Goal: Navigation & Orientation: Find specific page/section

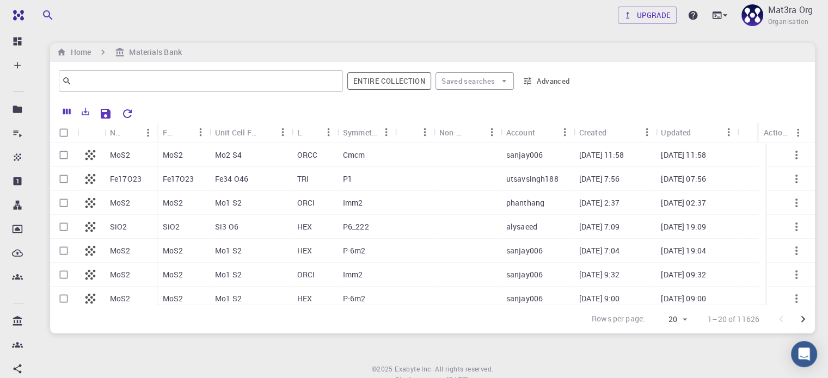
scroll to position [54, 0]
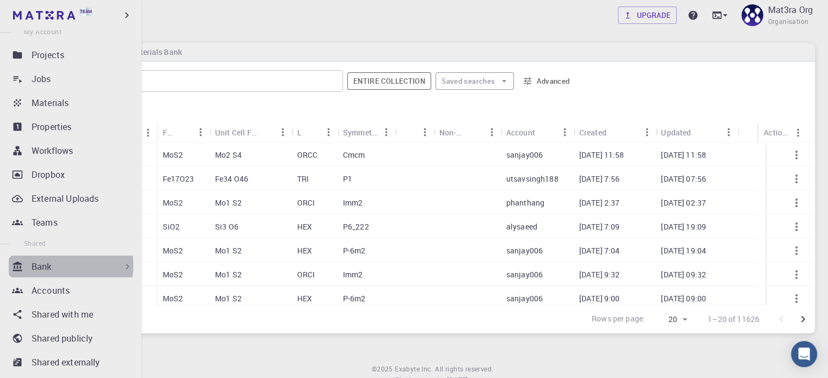
click at [59, 266] on div "Bank" at bounding box center [82, 266] width 101 height 13
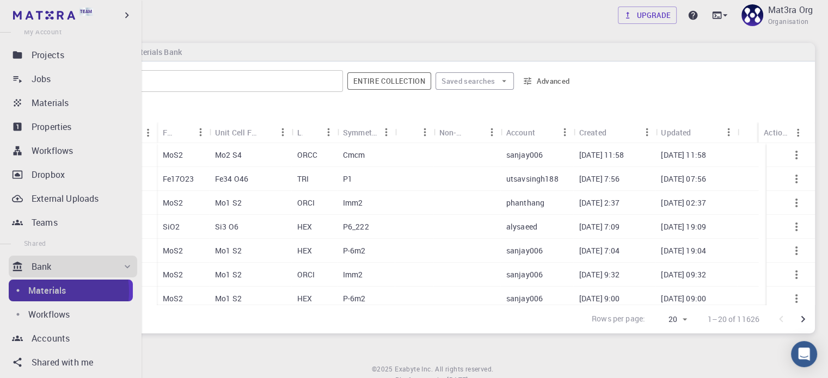
click at [47, 292] on p "Materials" at bounding box center [47, 290] width 38 height 13
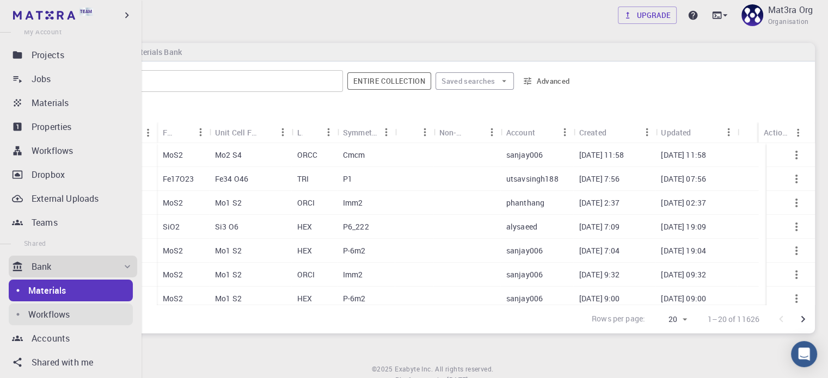
click at [49, 315] on p "Workflows" at bounding box center [48, 314] width 41 height 13
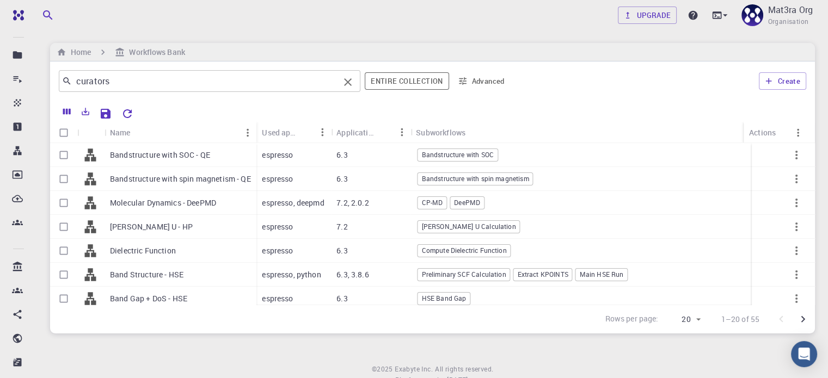
click at [125, 82] on input "curators" at bounding box center [205, 80] width 267 height 15
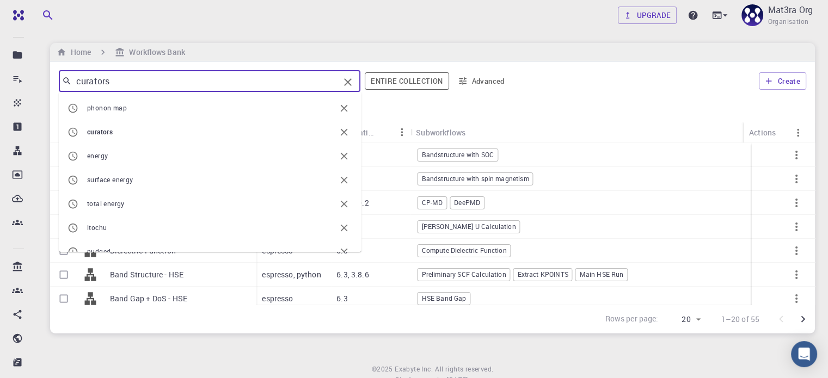
click at [199, 20] on div "Upgrade Mat3ra Org Organisation" at bounding box center [432, 15] width 791 height 28
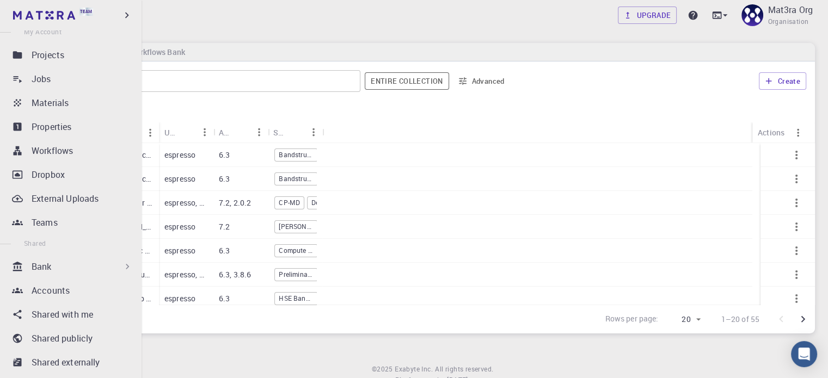
click at [48, 270] on p "Bank" at bounding box center [42, 266] width 20 height 13
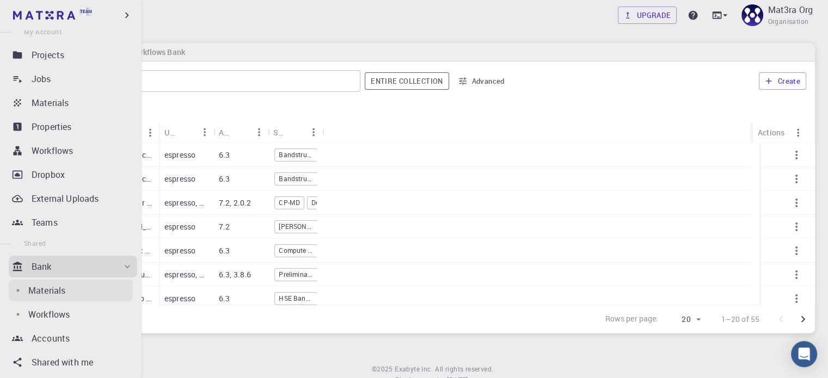
click at [45, 291] on p "Materials" at bounding box center [46, 290] width 37 height 13
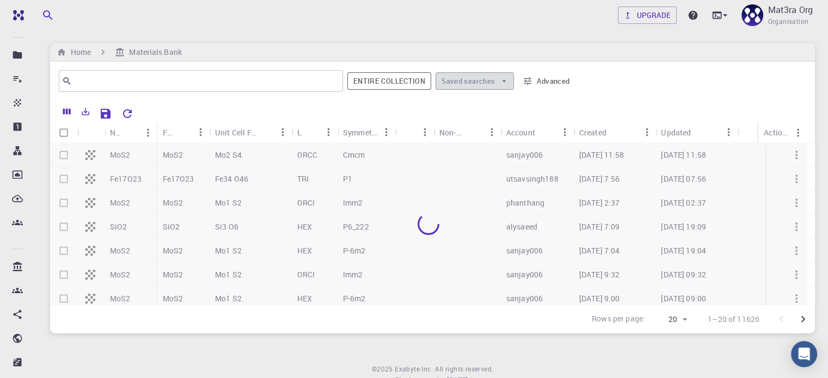
click at [503, 80] on icon "button" at bounding box center [504, 81] width 10 height 10
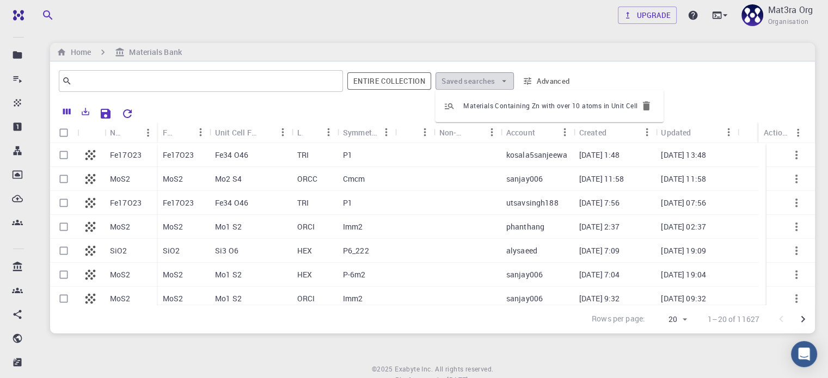
click at [503, 79] on icon "button" at bounding box center [504, 81] width 10 height 10
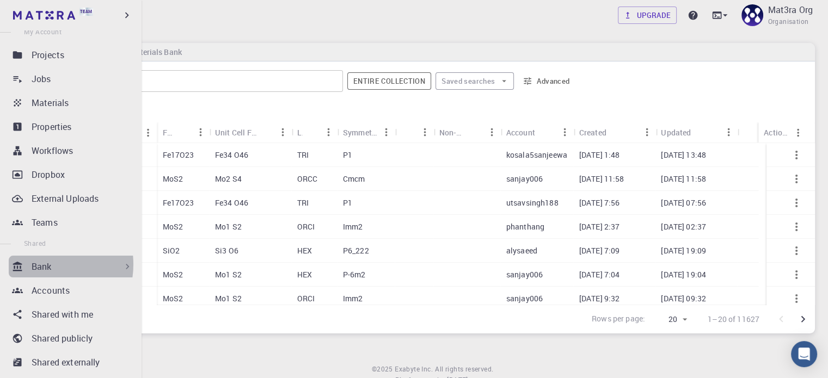
click at [40, 265] on p "Bank" at bounding box center [42, 266] width 20 height 13
